Goal: Use online tool/utility: Utilize a website feature to perform a specific function

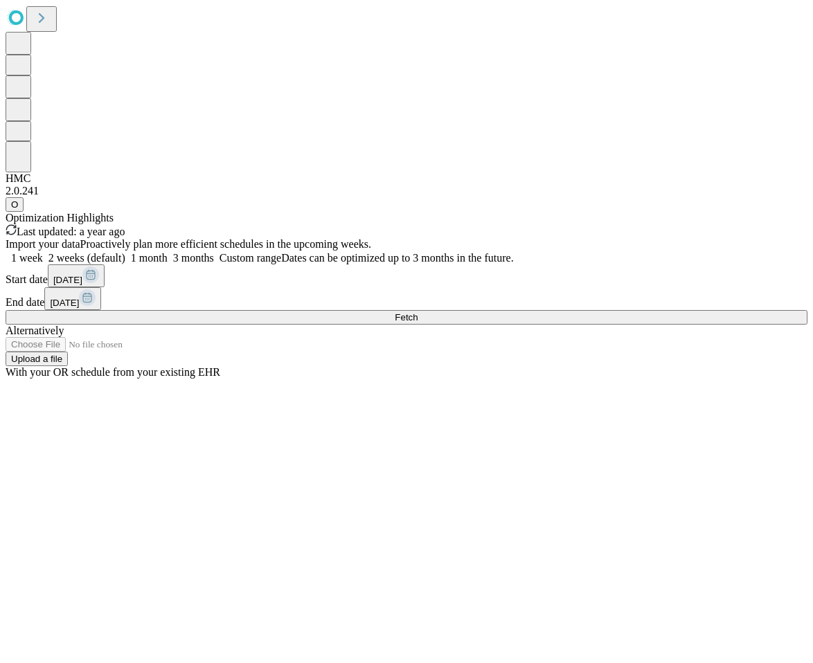
click at [214, 264] on span at bounding box center [214, 258] width 0 height 12
click at [417, 323] on span "Fetch" at bounding box center [406, 317] width 23 height 10
